Goal: Task Accomplishment & Management: Use online tool/utility

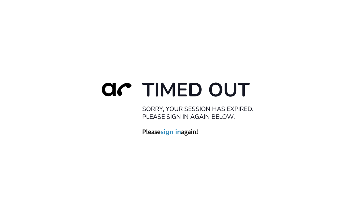
click at [180, 136] on link "sign in" at bounding box center [170, 131] width 21 height 8
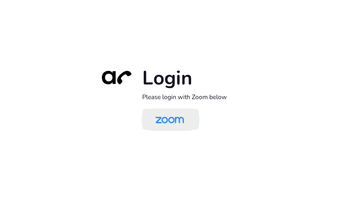
click at [182, 128] on img at bounding box center [169, 119] width 41 height 19
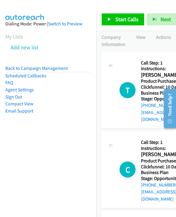
click at [127, 18] on span "Start Calls" at bounding box center [127, 19] width 23 height 7
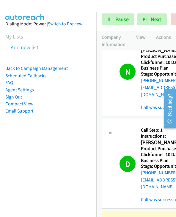
scroll to position [1506, 41]
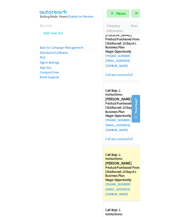
scroll to position [1506, 0]
